Goal: Complete application form

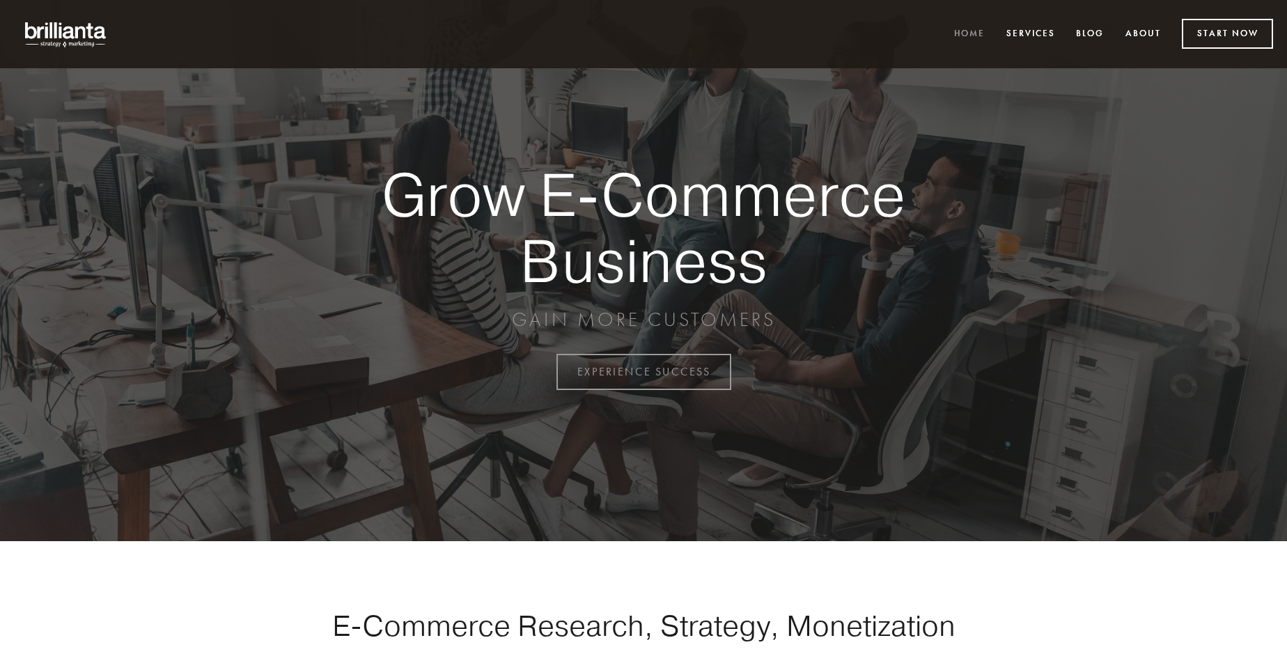
scroll to position [3650, 0]
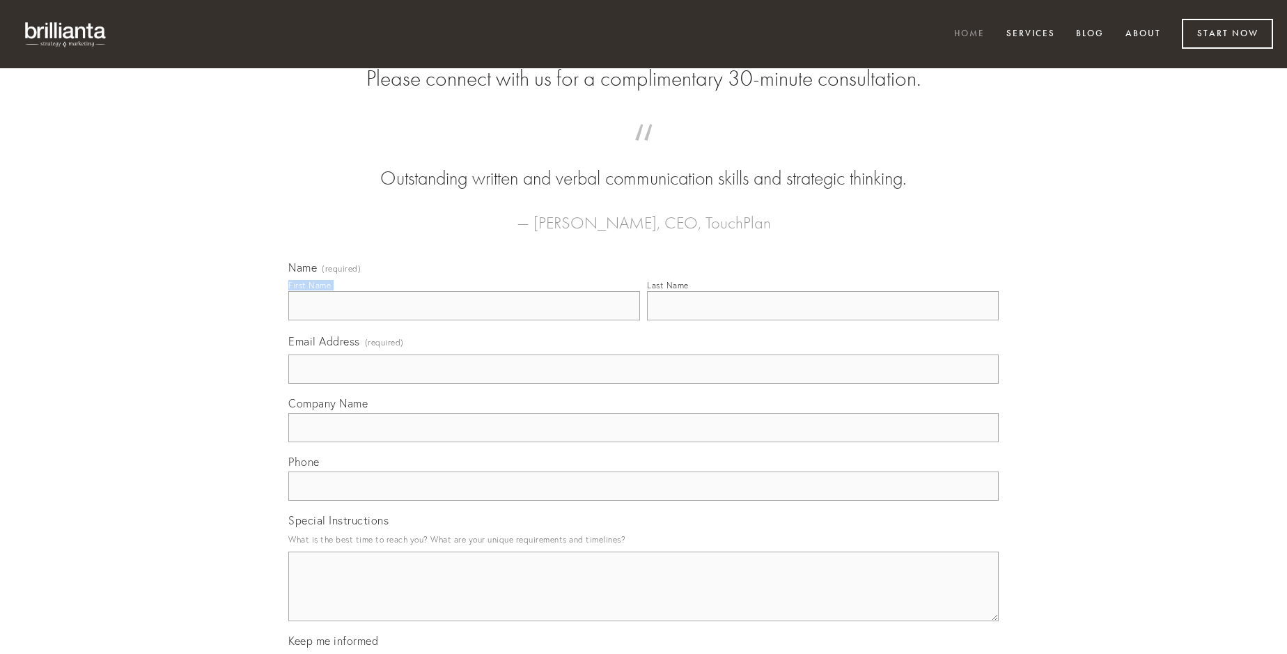
type input "[PERSON_NAME]"
click at [822, 320] on input "Last Name" at bounding box center [823, 305] width 352 height 29
type input "[PERSON_NAME]"
click at [643, 384] on input "Email Address (required)" at bounding box center [643, 368] width 710 height 29
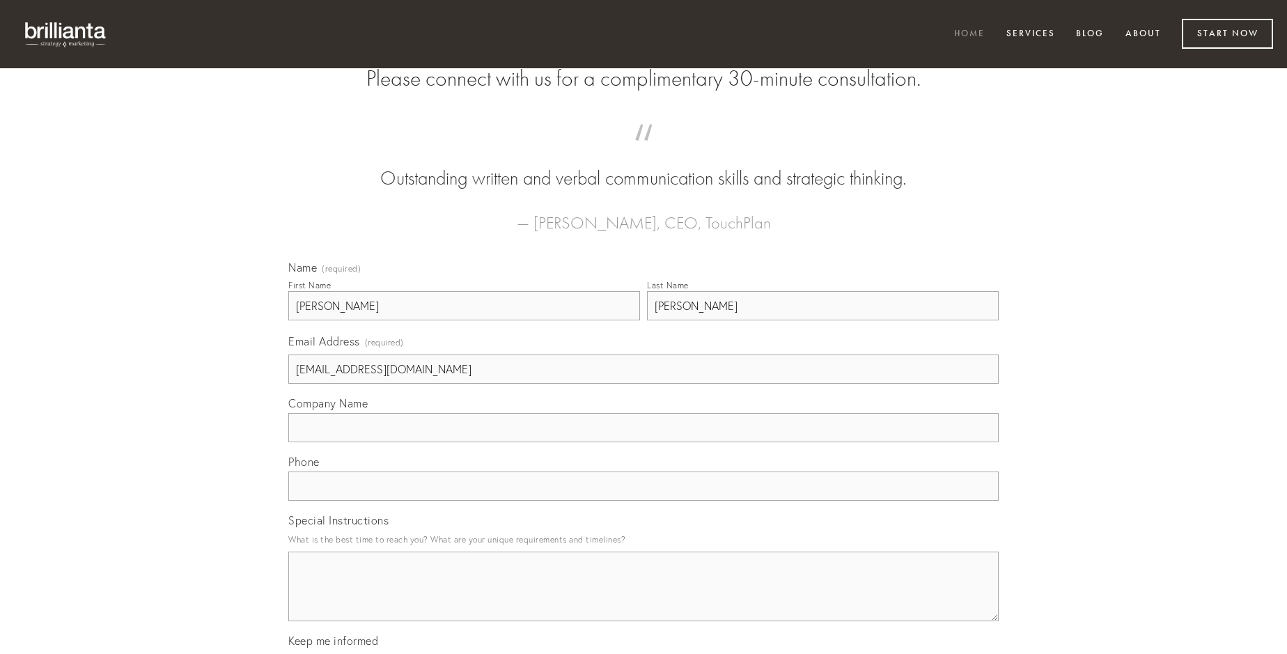
type input "[EMAIL_ADDRESS][DOMAIN_NAME]"
click at [643, 442] on input "Company Name" at bounding box center [643, 427] width 710 height 29
type input "artificiose"
click at [643, 501] on input "text" at bounding box center [643, 485] width 710 height 29
click at [643, 599] on textarea "Special Instructions" at bounding box center [643, 586] width 710 height 70
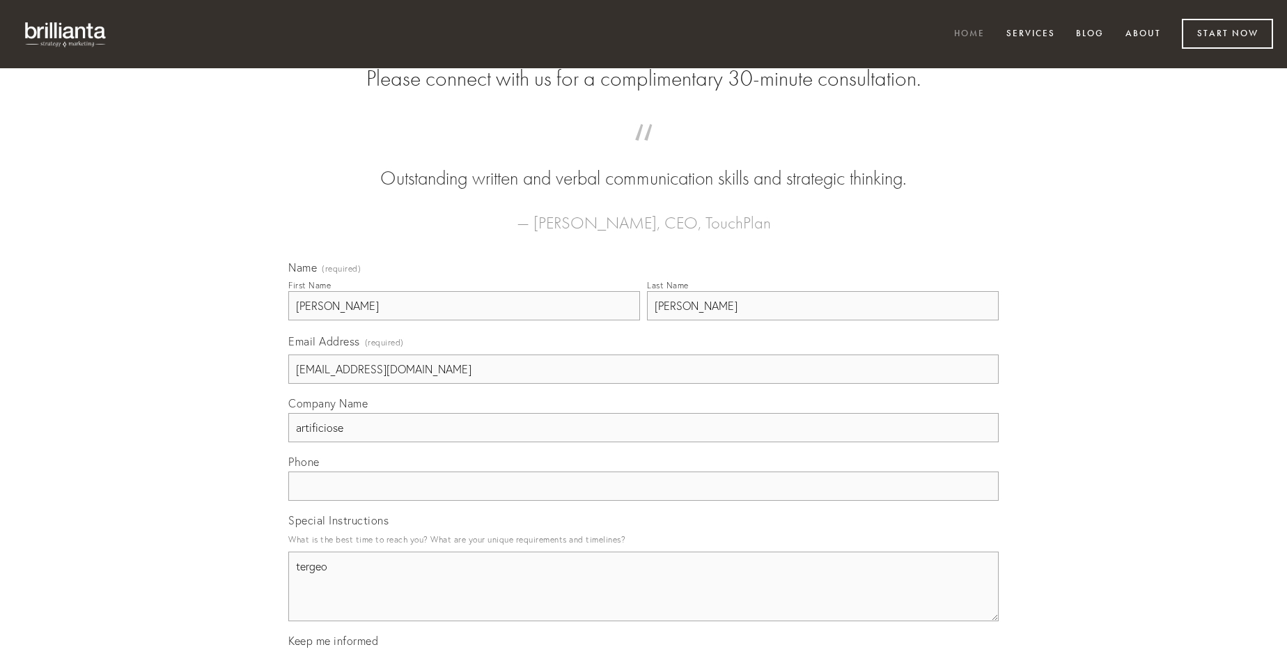
type textarea "tergeo"
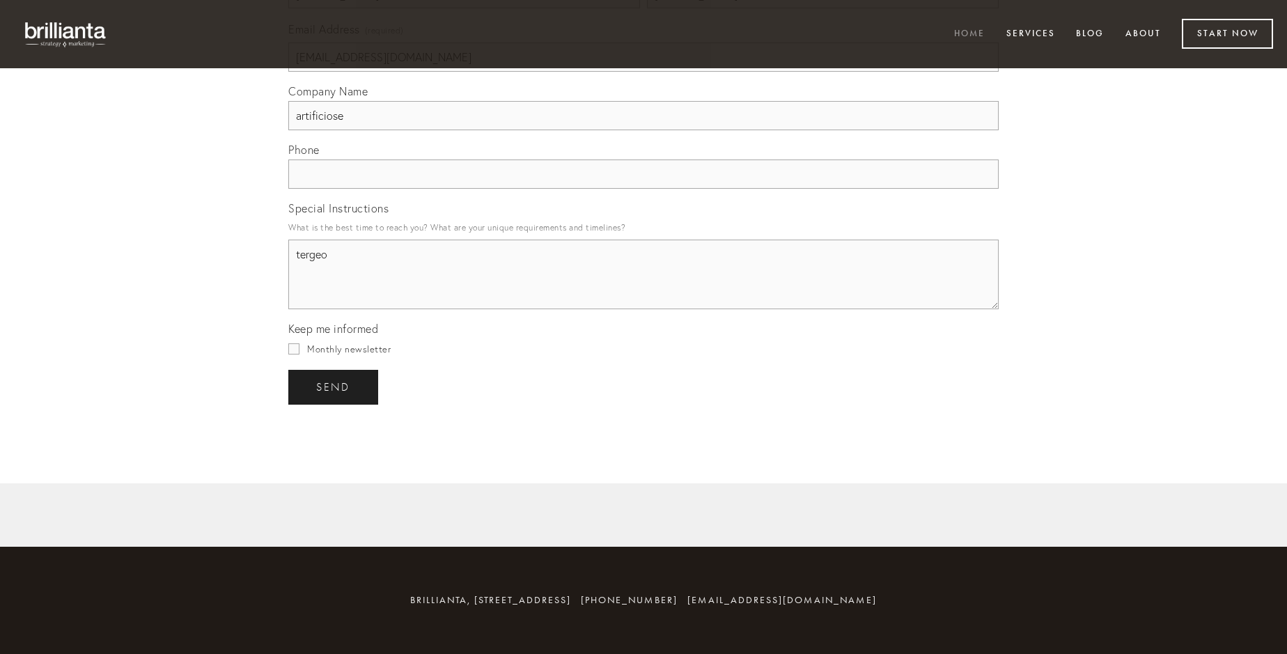
click at [334, 386] on span "send" at bounding box center [333, 387] width 34 height 13
